Goal: Task Accomplishment & Management: Use online tool/utility

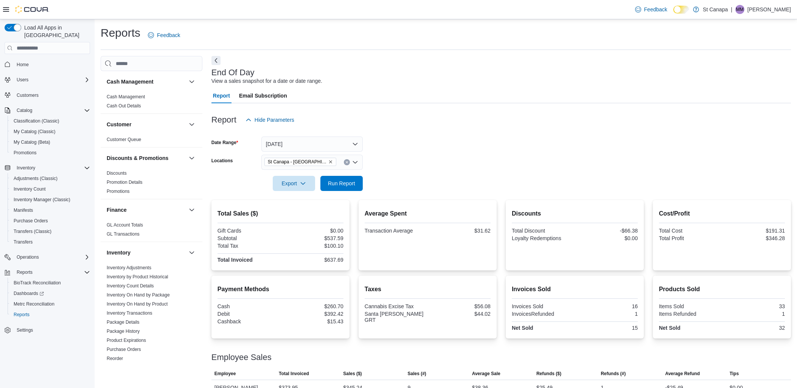
scroll to position [44, 0]
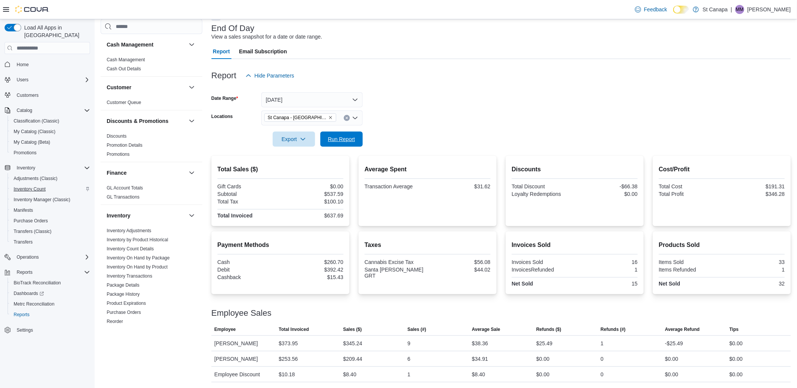
drag, startPoint x: 351, startPoint y: 137, endPoint x: 36, endPoint y: 179, distance: 318.0
click at [351, 137] on span "Run Report" at bounding box center [341, 139] width 27 height 8
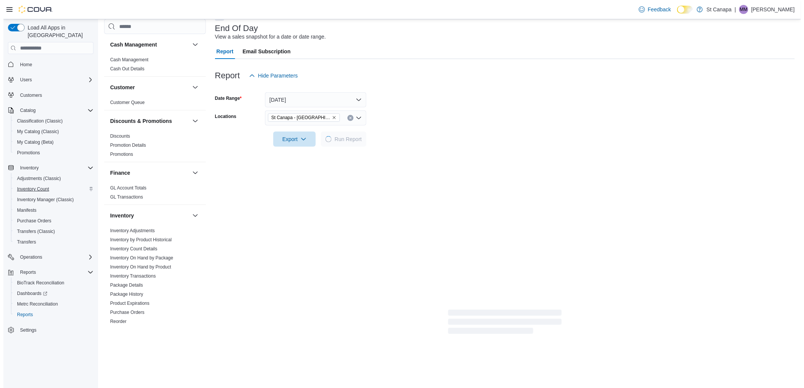
scroll to position [0, 0]
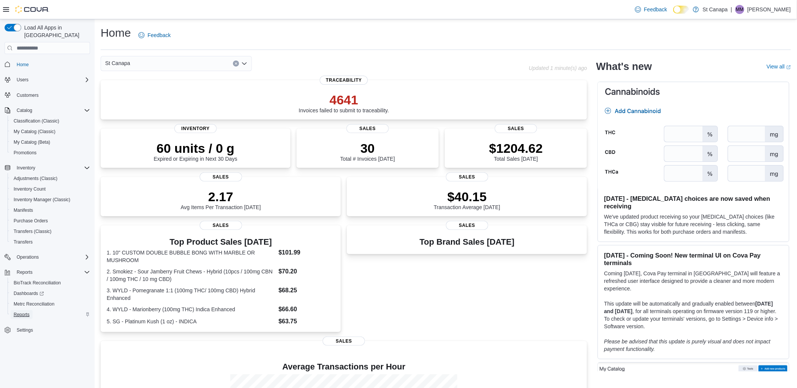
click at [21, 310] on span "Reports" at bounding box center [22, 314] width 16 height 9
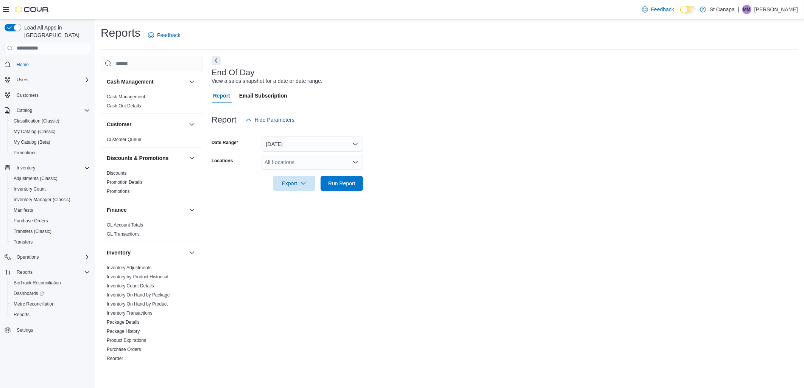
click at [327, 161] on div "All Locations" at bounding box center [311, 162] width 101 height 15
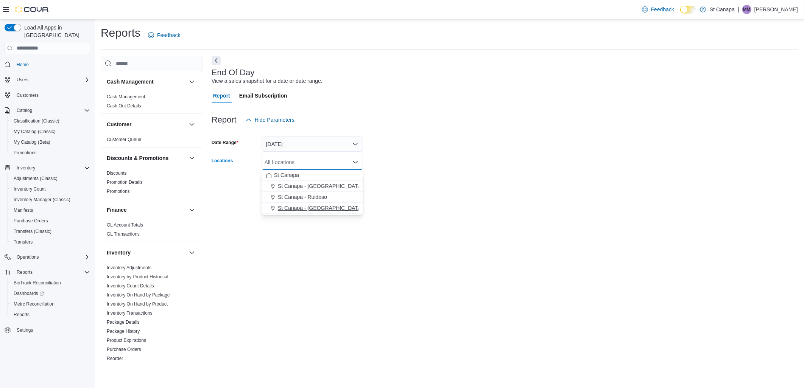
click at [335, 203] on button "St Canapa - [GEOGRAPHIC_DATA][PERSON_NAME]" at bounding box center [311, 208] width 101 height 11
click at [354, 213] on div "End Of Day View a sales snapshot for a date or date range. Report Email Subscri…" at bounding box center [504, 209] width 586 height 306
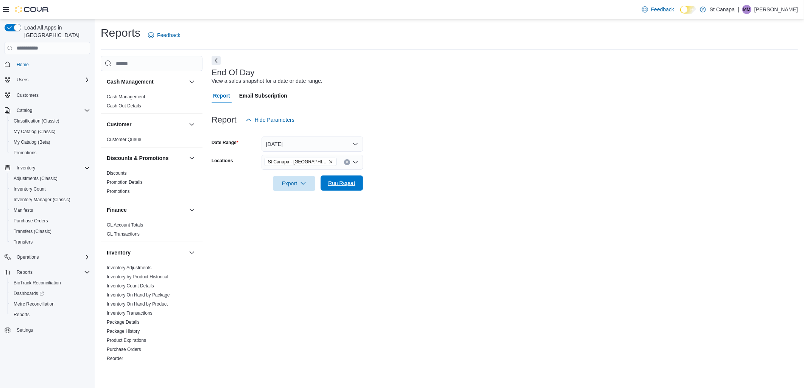
click at [343, 187] on span "Run Report" at bounding box center [341, 183] width 33 height 15
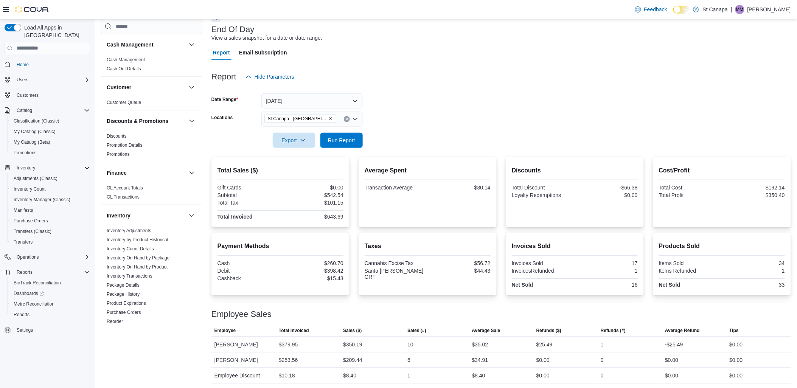
scroll to position [44, 0]
